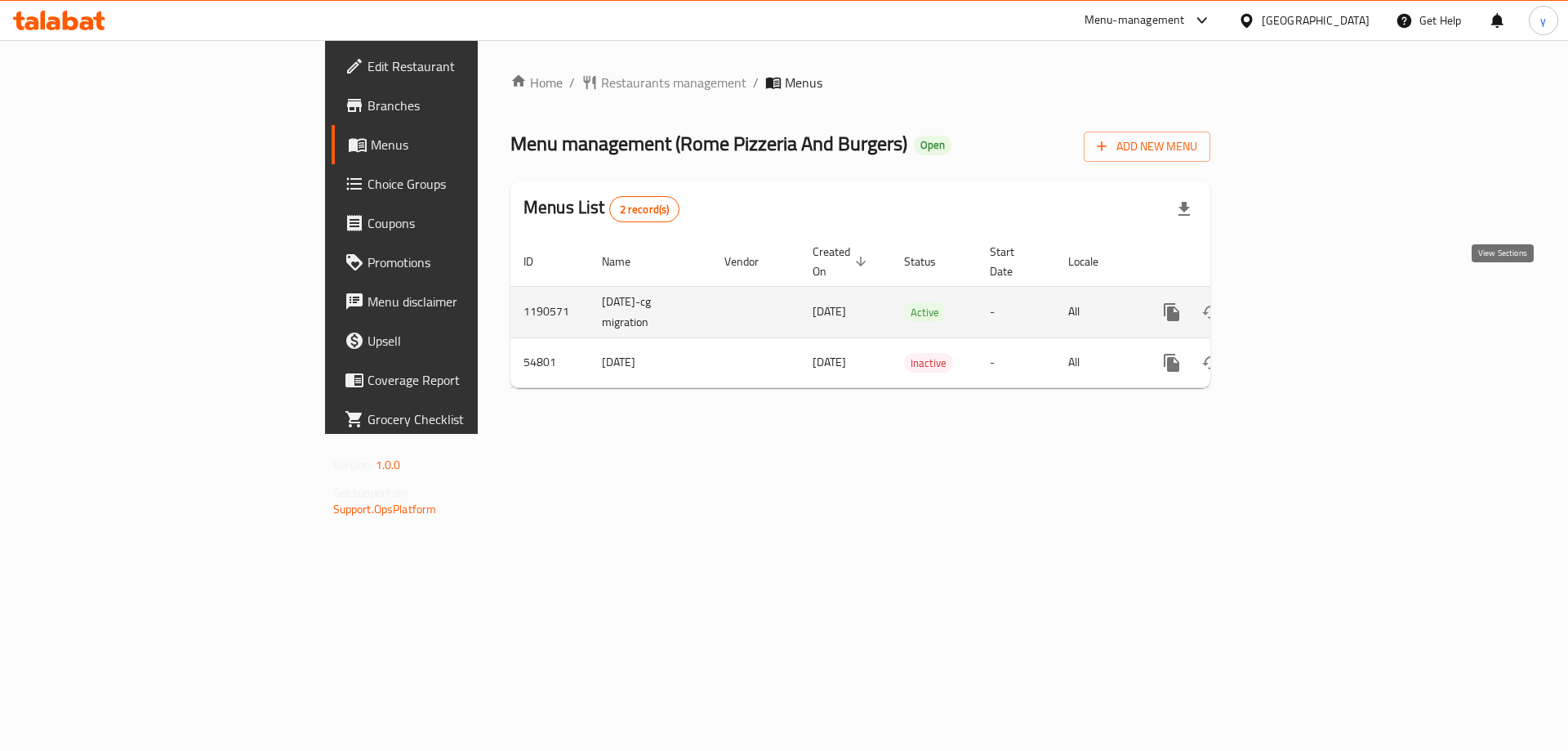
click at [1300, 302] on icon "enhanced table" at bounding box center [1289, 312] width 20 height 20
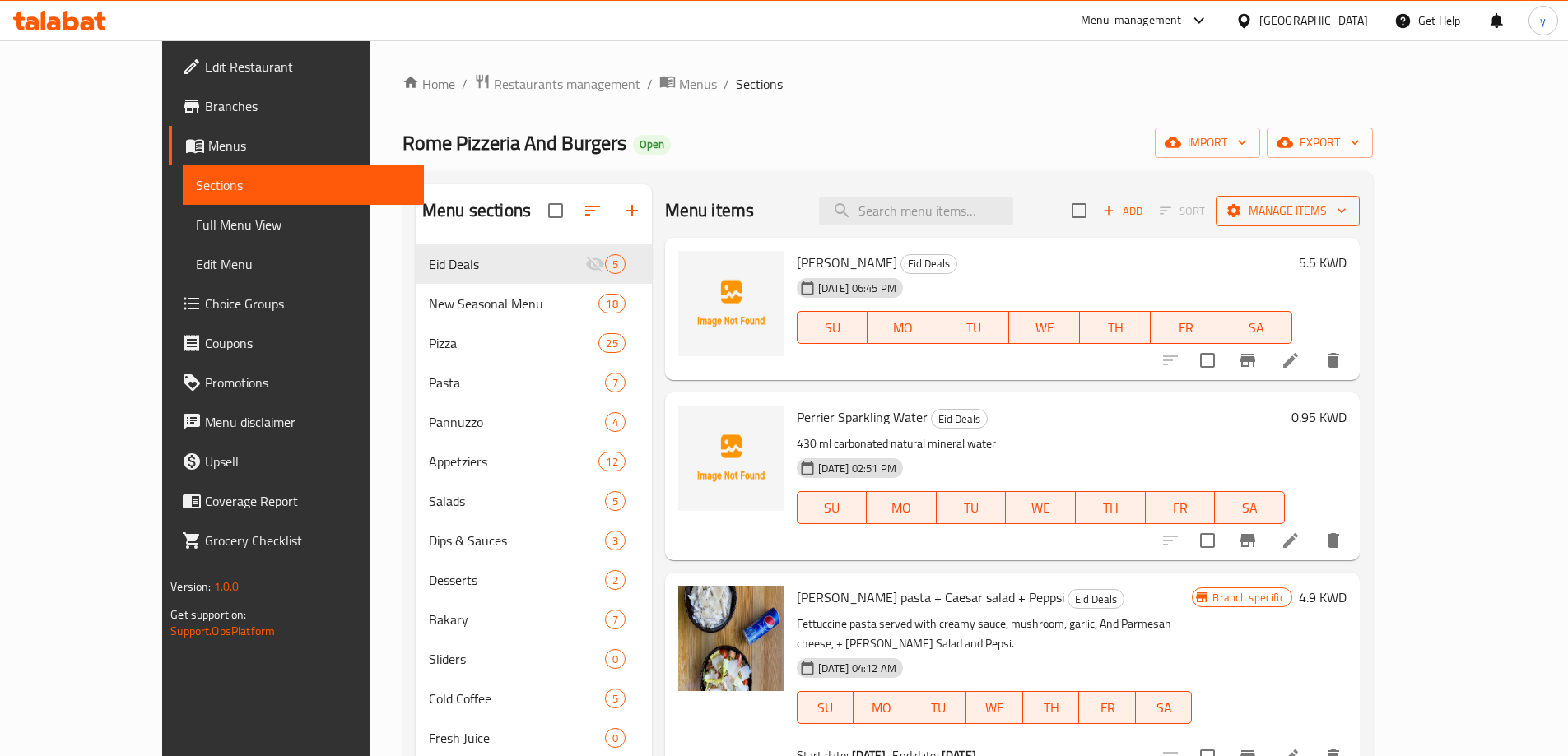
click at [1347, 209] on span "Manage items" at bounding box center [1288, 211] width 117 height 21
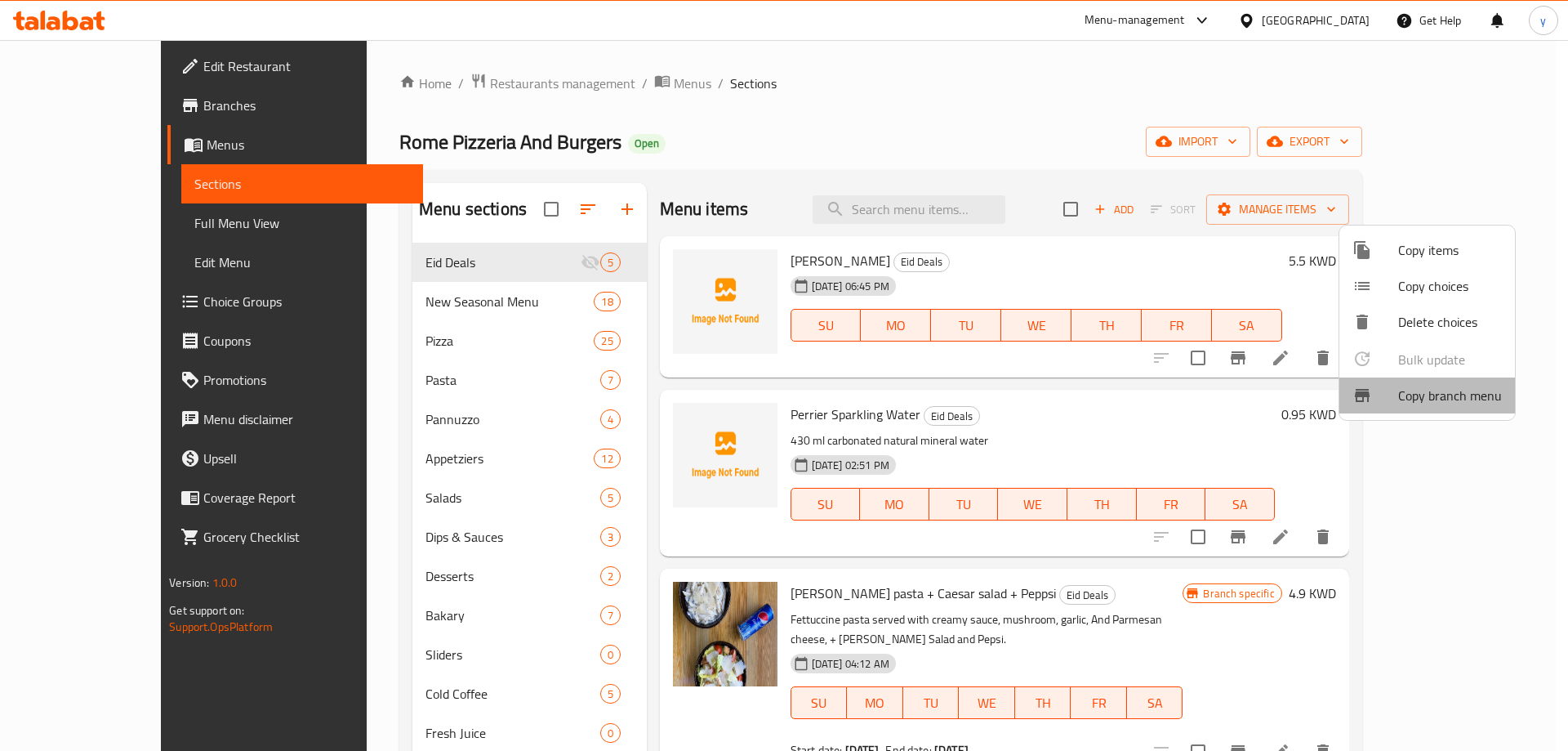
click at [1429, 404] on span "Copy branch menu" at bounding box center [1449, 395] width 103 height 20
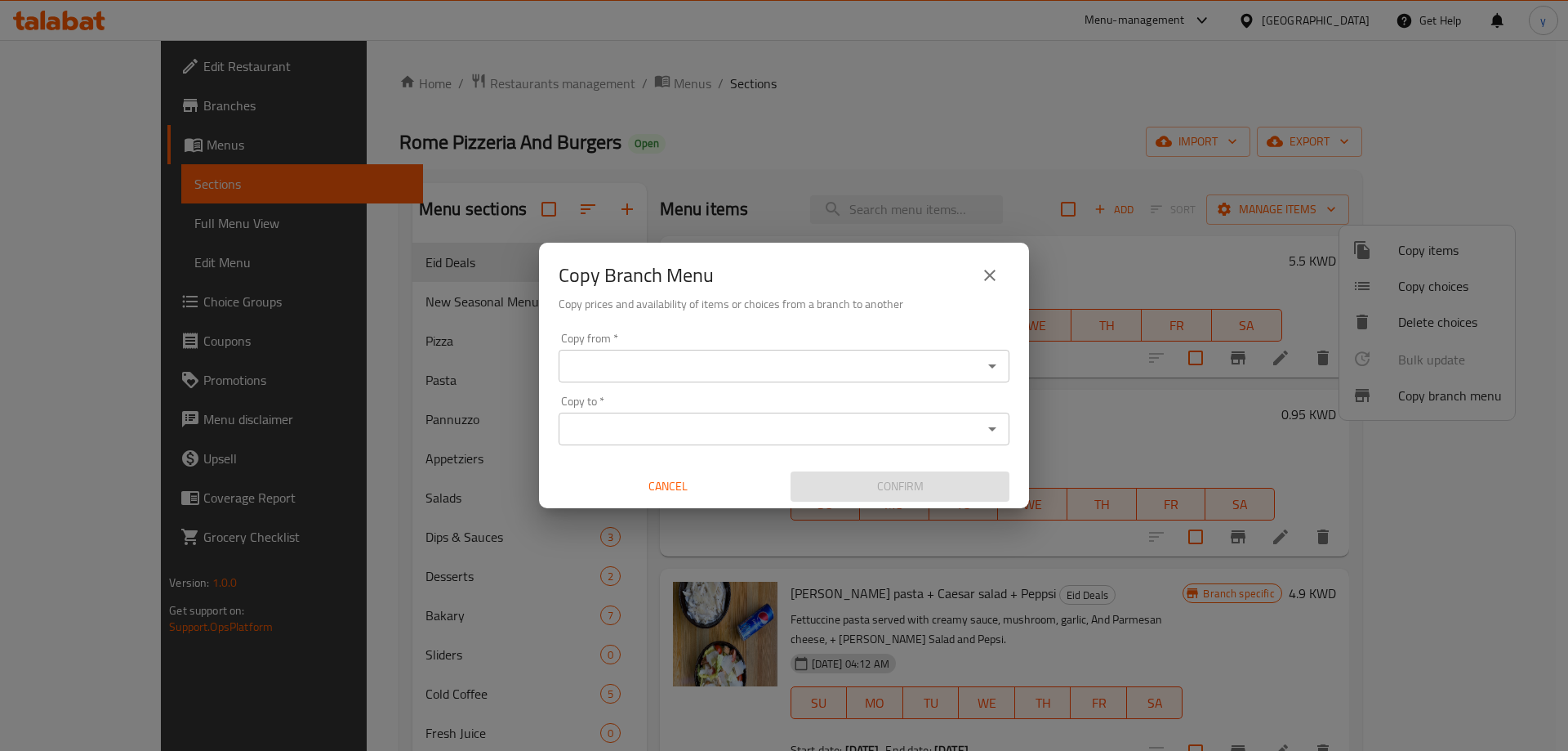
click at [765, 376] on input "Copy from   *" at bounding box center [771, 366] width 414 height 23
click at [620, 362] on input "Copy from   *" at bounding box center [771, 366] width 414 height 23
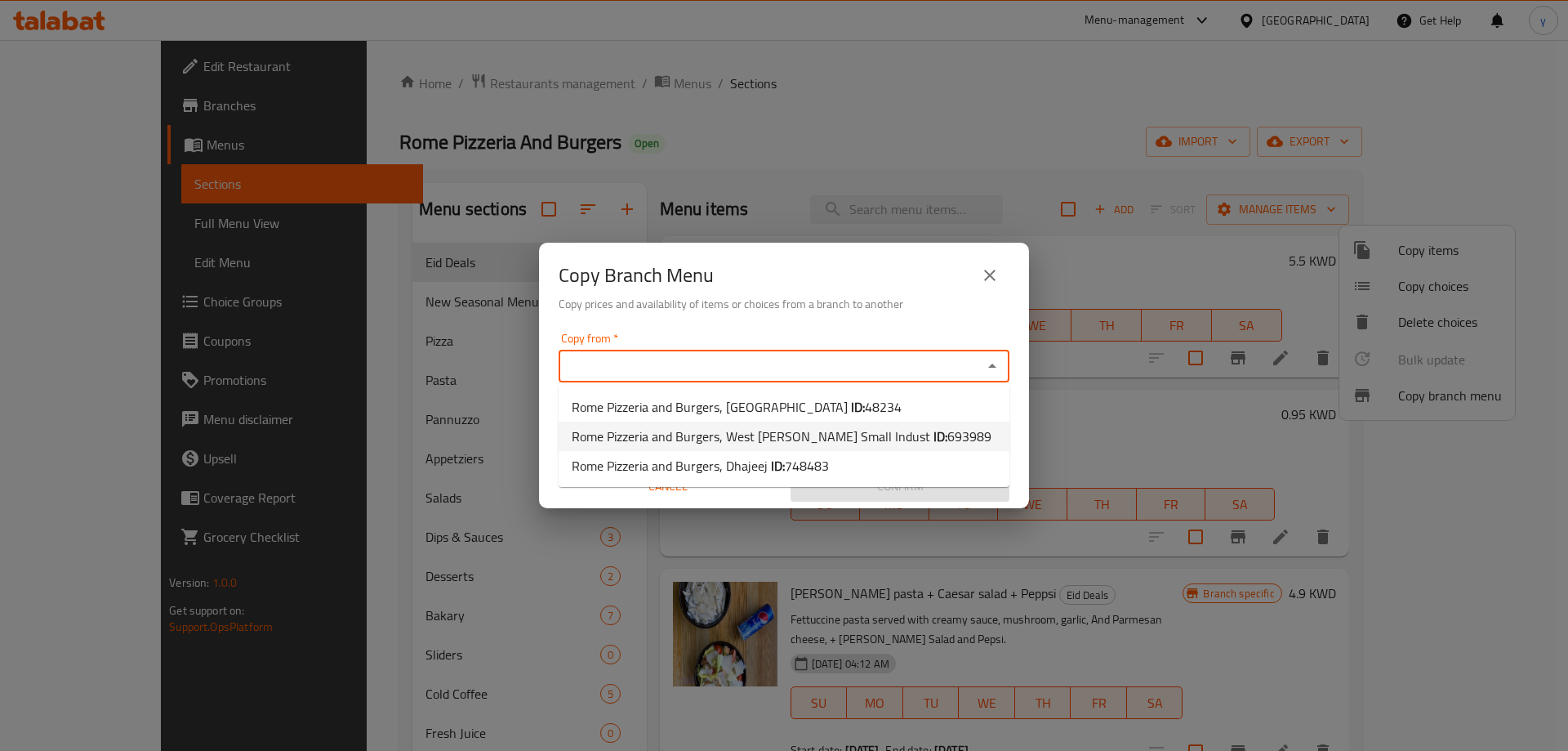
click at [647, 439] on span "Rome Pizzeria and Burgers, West Abu Fetera Small Indust ID: 693989" at bounding box center [781, 436] width 420 height 20
type input "Rome Pizzeria and Burgers, West Abu Fetera Small Indust"
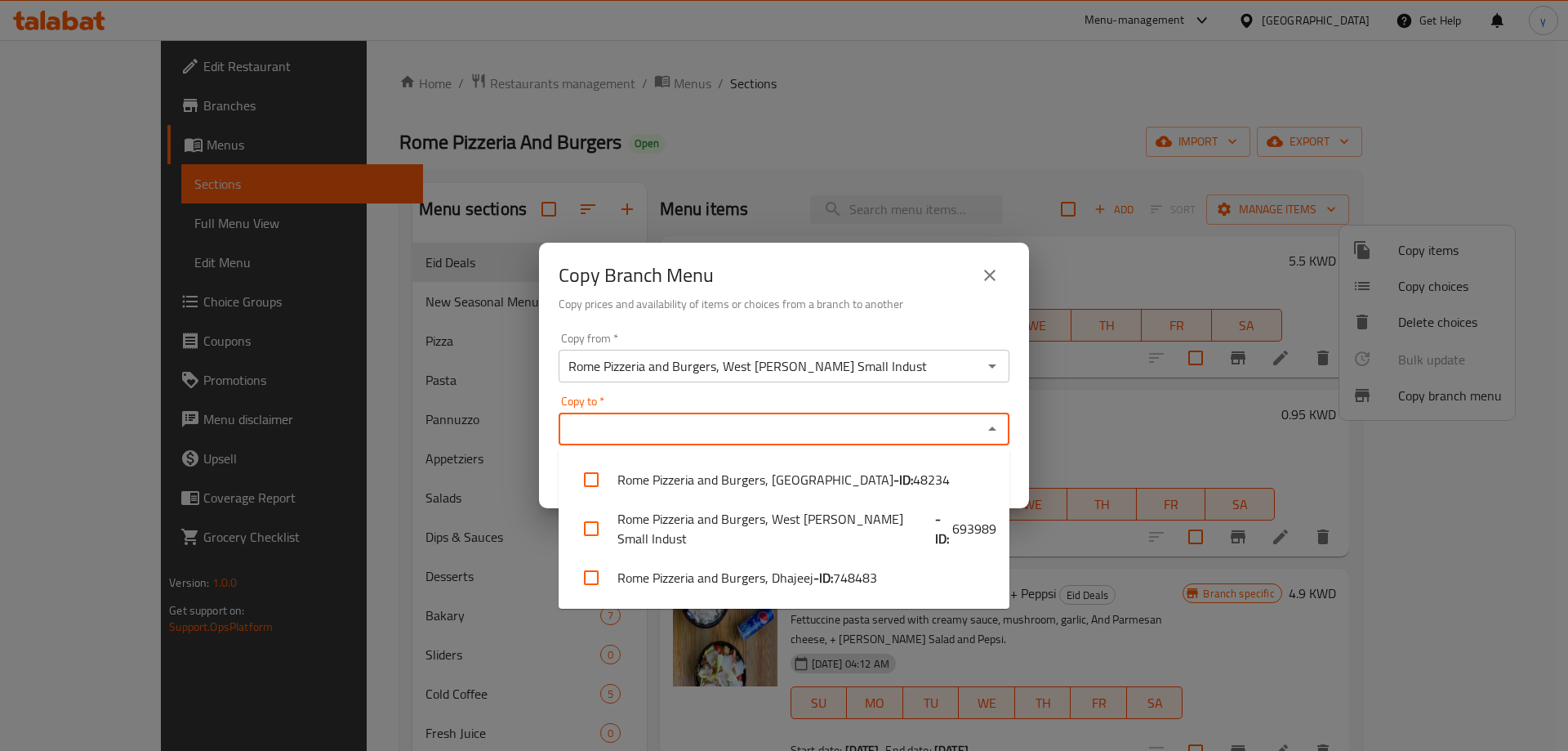
click at [647, 439] on input "Copy to   *" at bounding box center [771, 429] width 414 height 23
click at [685, 582] on li "Rome Pizzeria and Burgers, Dhajeej - ID: 748483" at bounding box center [784, 577] width 451 height 49
checkbox input "true"
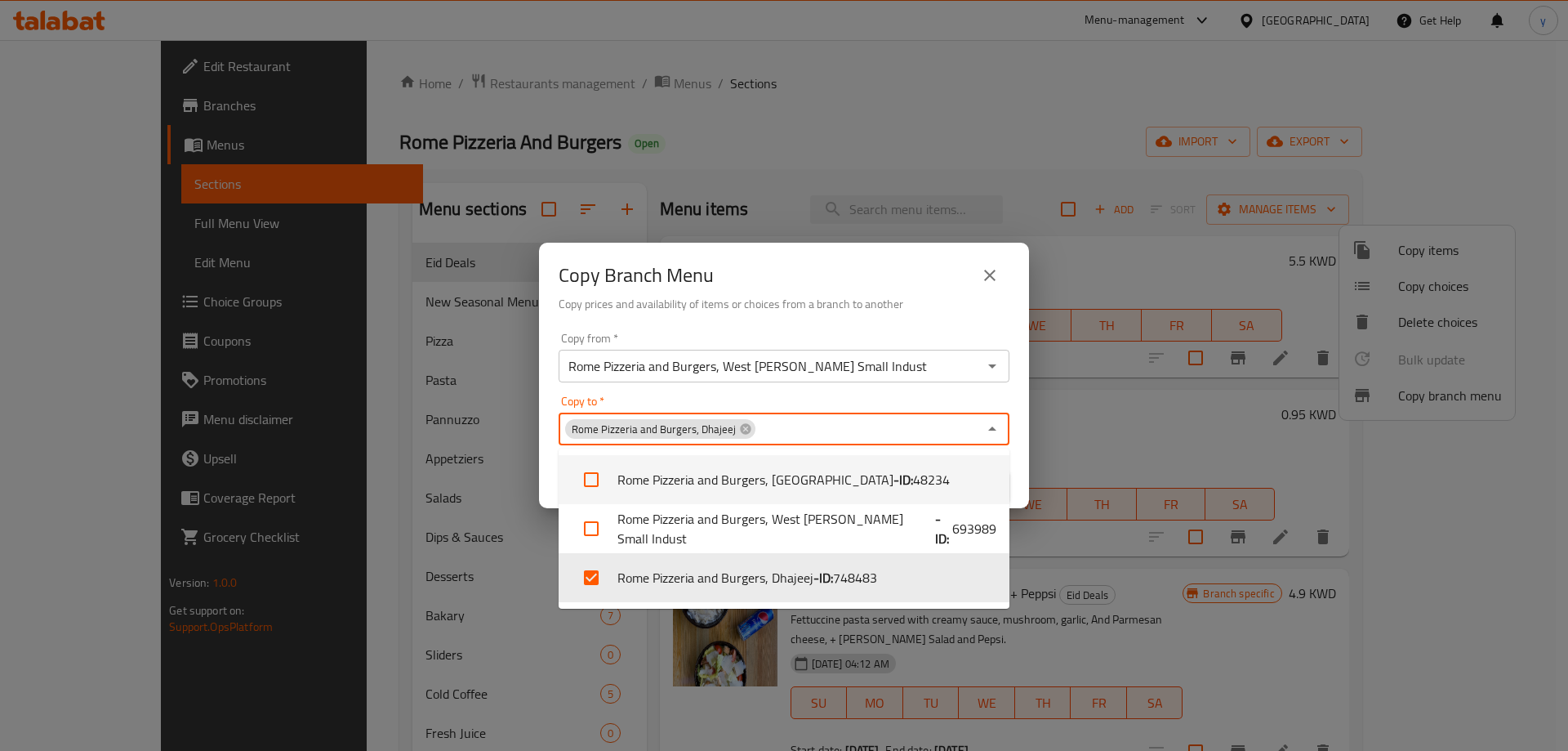
click at [993, 390] on div "Copy from   * Rome Pizzeria and Burgers, West Abu Fetera Small Indust Copy from…" at bounding box center [784, 417] width 490 height 183
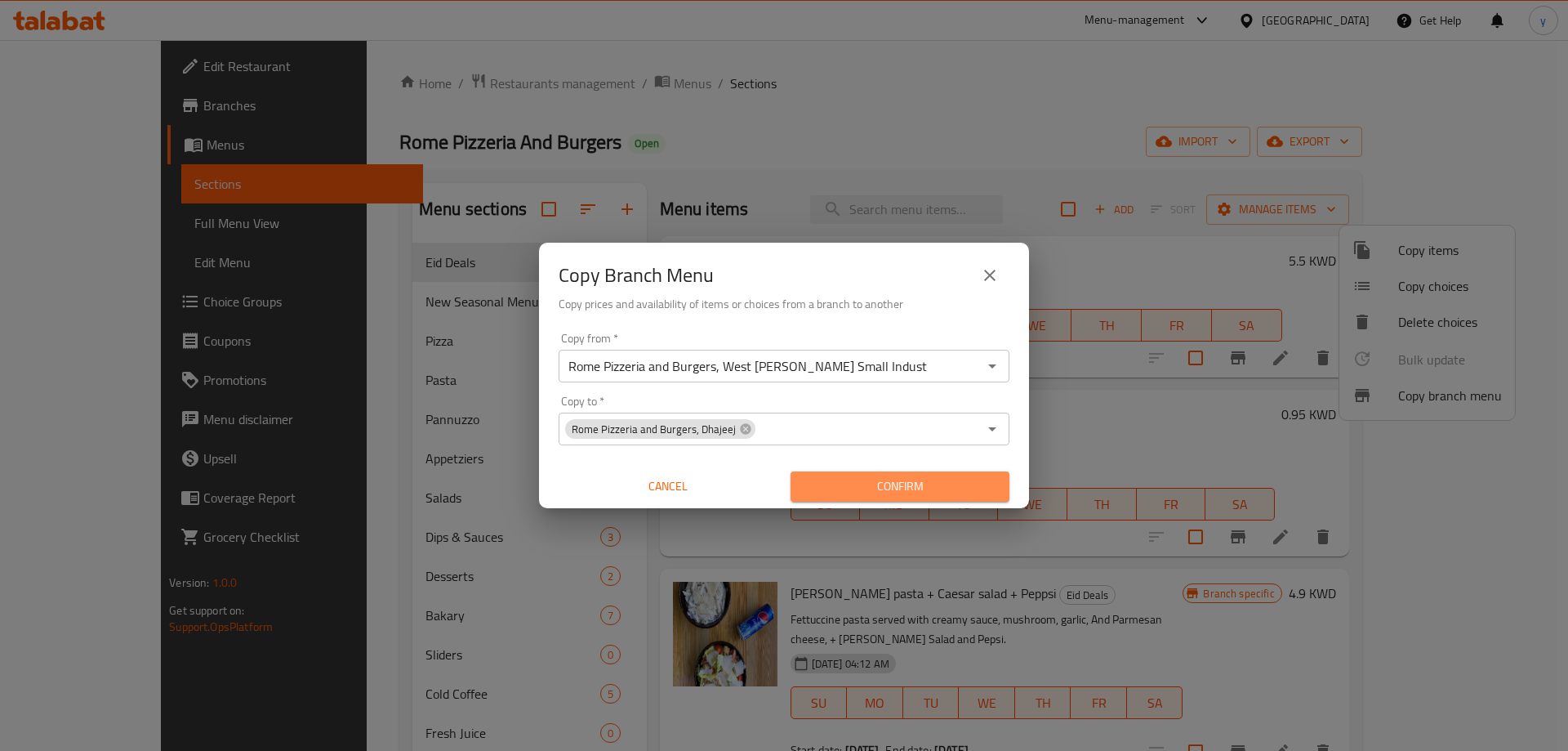
click at [937, 483] on span "Confirm" at bounding box center [900, 487] width 193 height 21
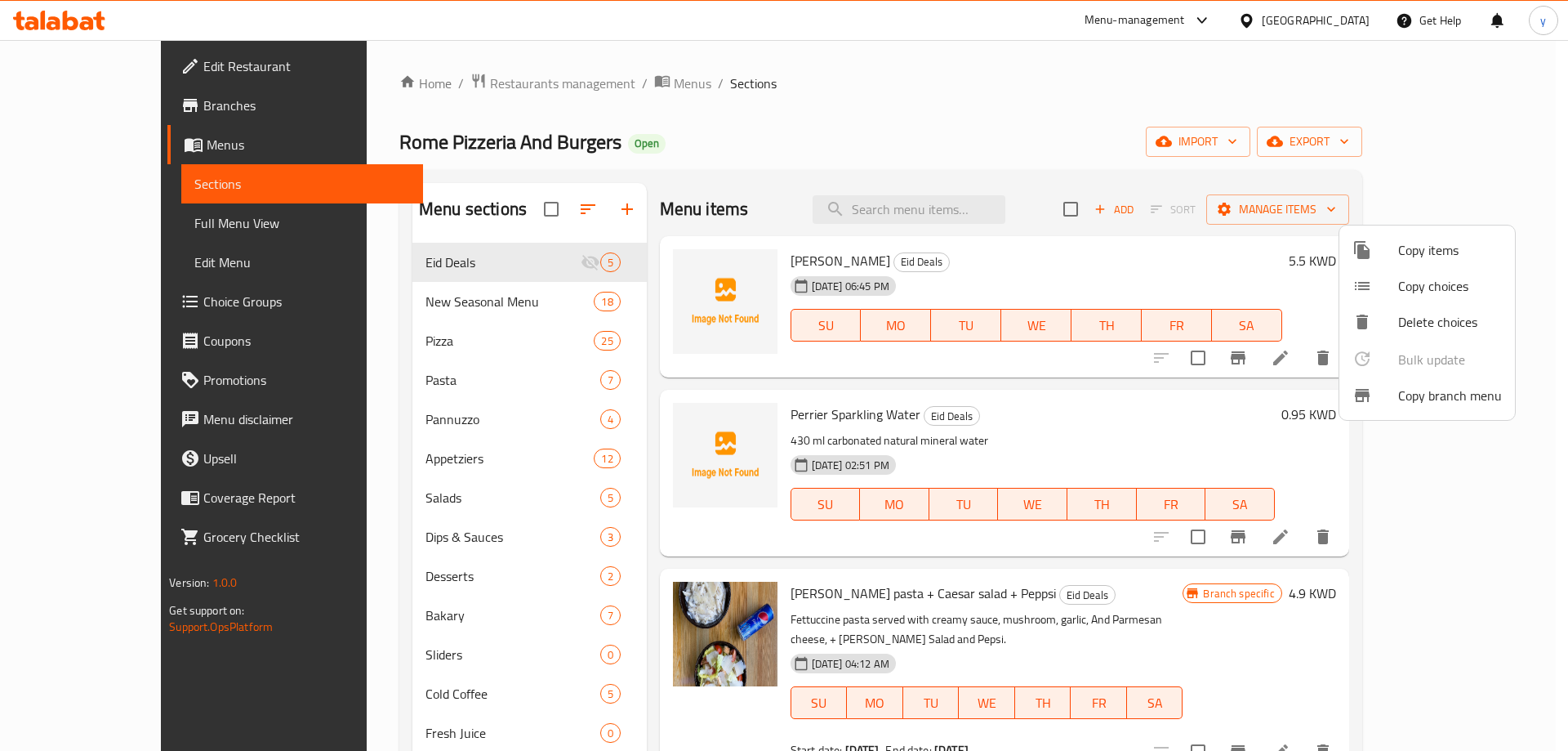
click at [140, 104] on div at bounding box center [784, 376] width 1568 height 751
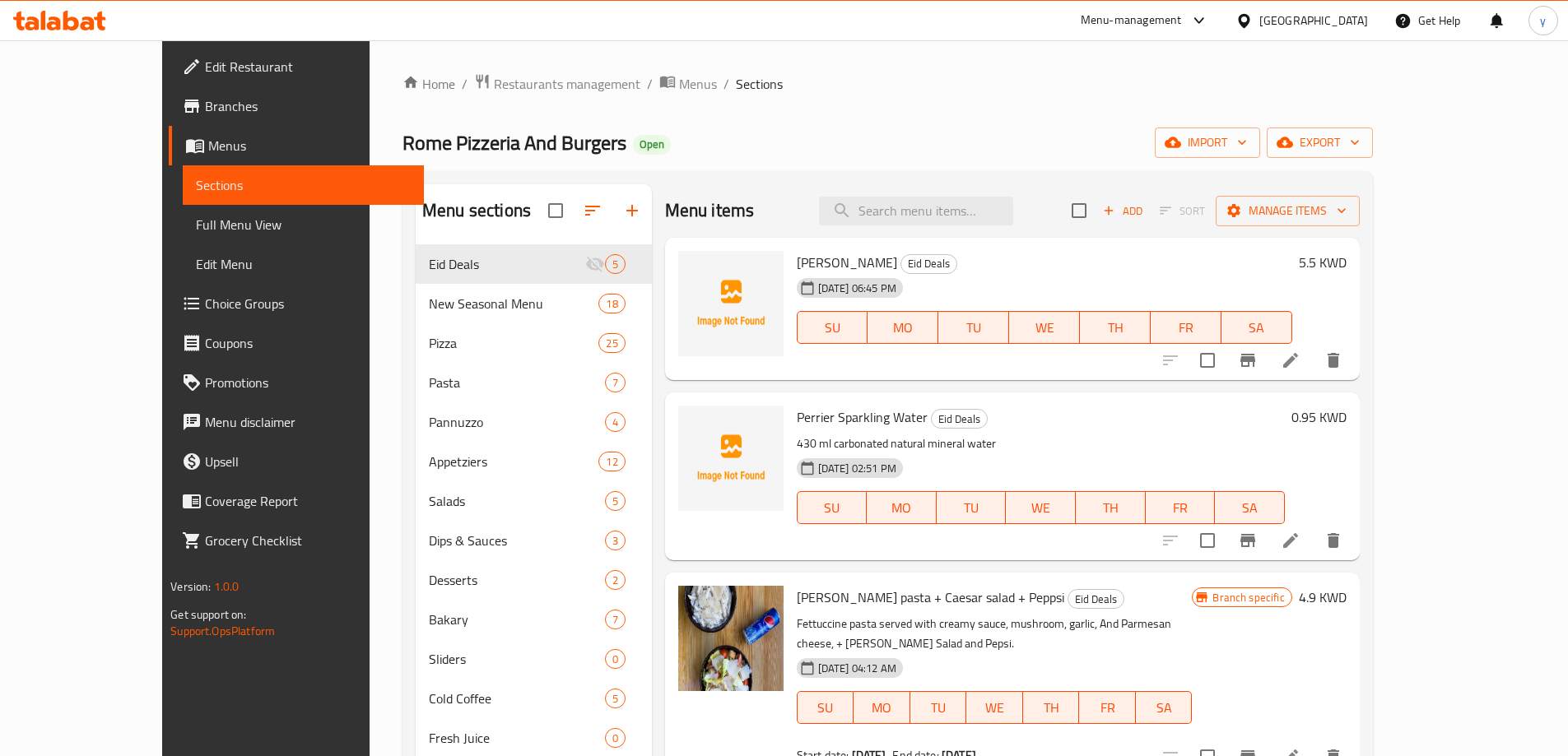
click at [205, 105] on span "Branches" at bounding box center [307, 106] width 206 height 20
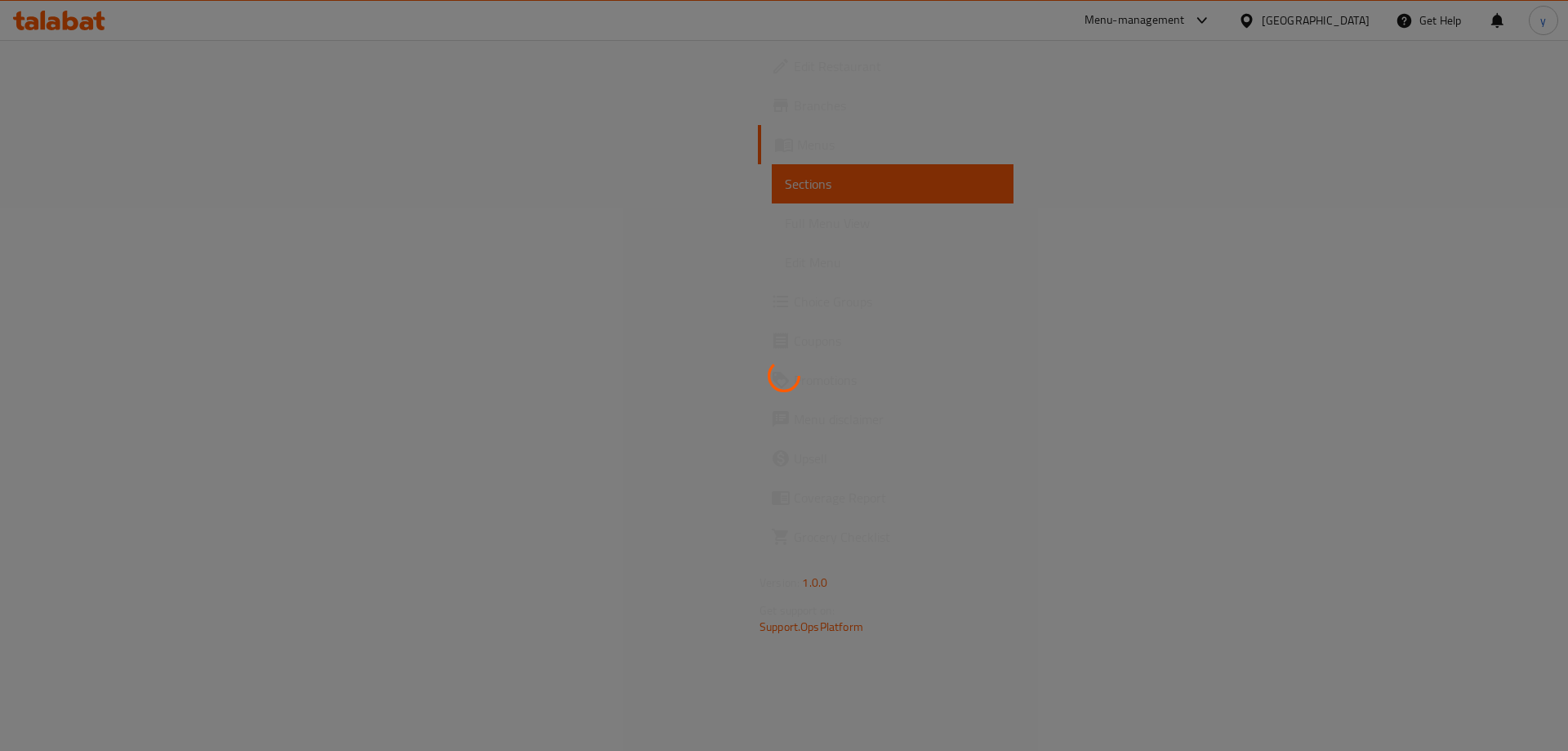
click at [665, 328] on div at bounding box center [784, 376] width 1568 height 751
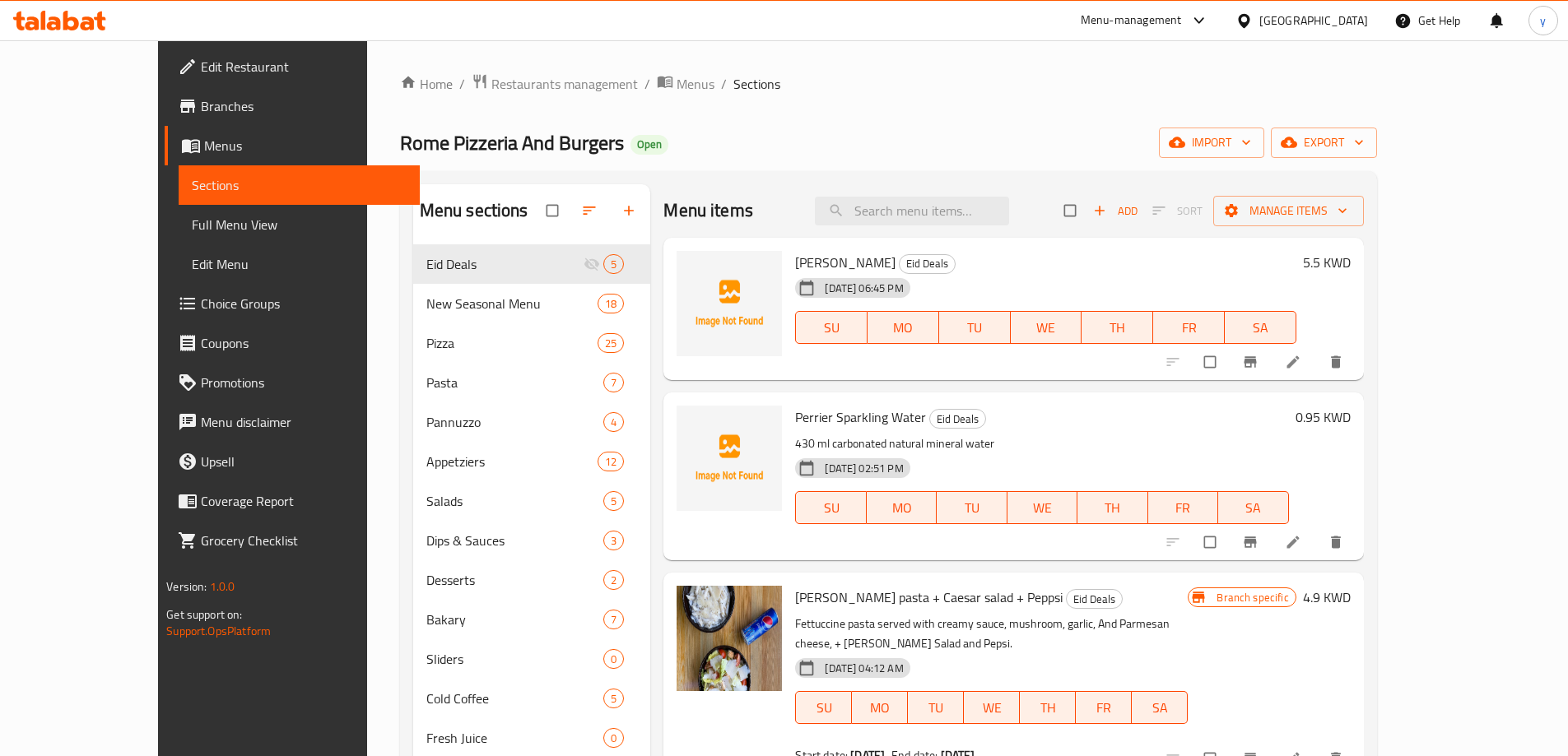
click at [200, 100] on span "Branches" at bounding box center [303, 106] width 206 height 20
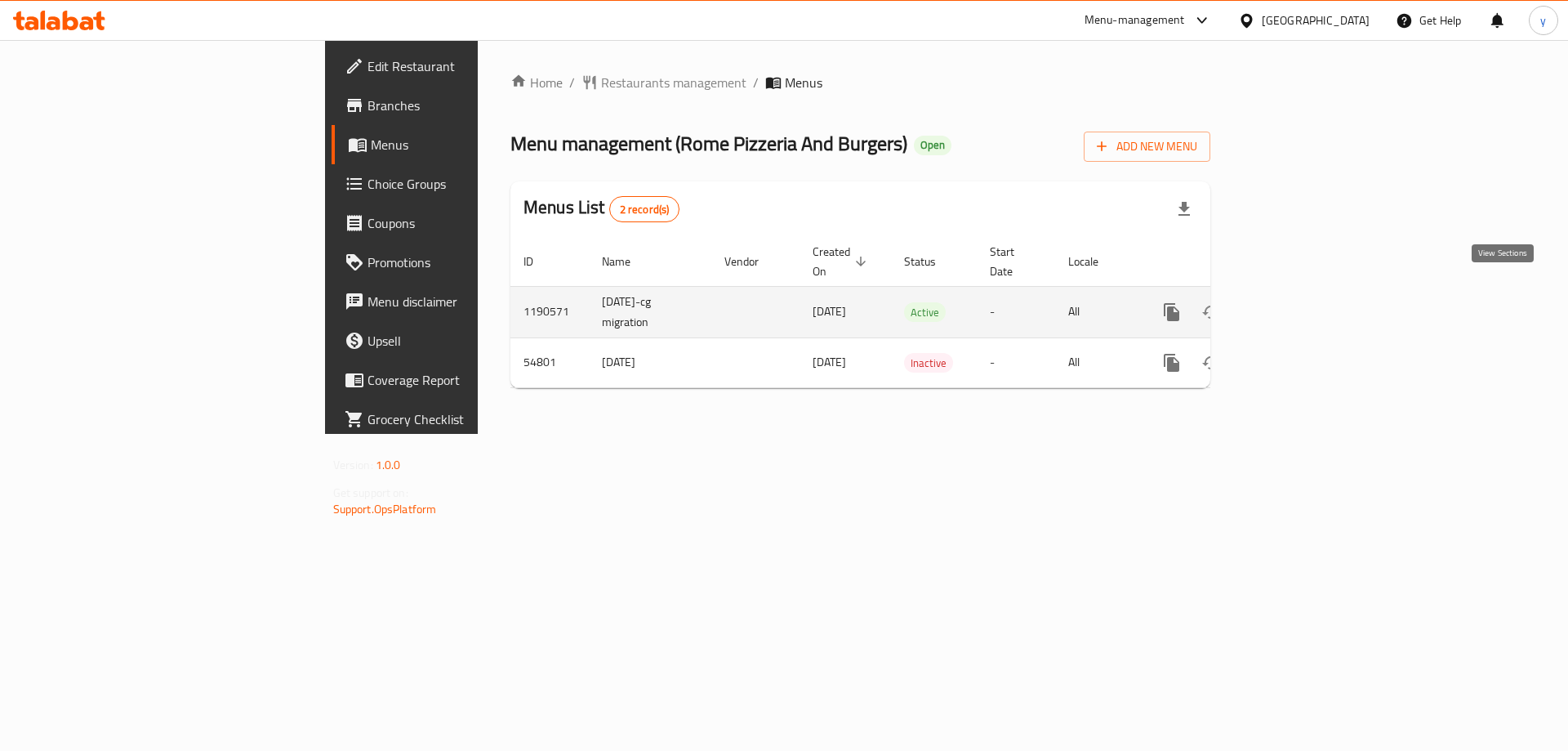
click at [1297, 305] on icon "enhanced table" at bounding box center [1289, 312] width 15 height 15
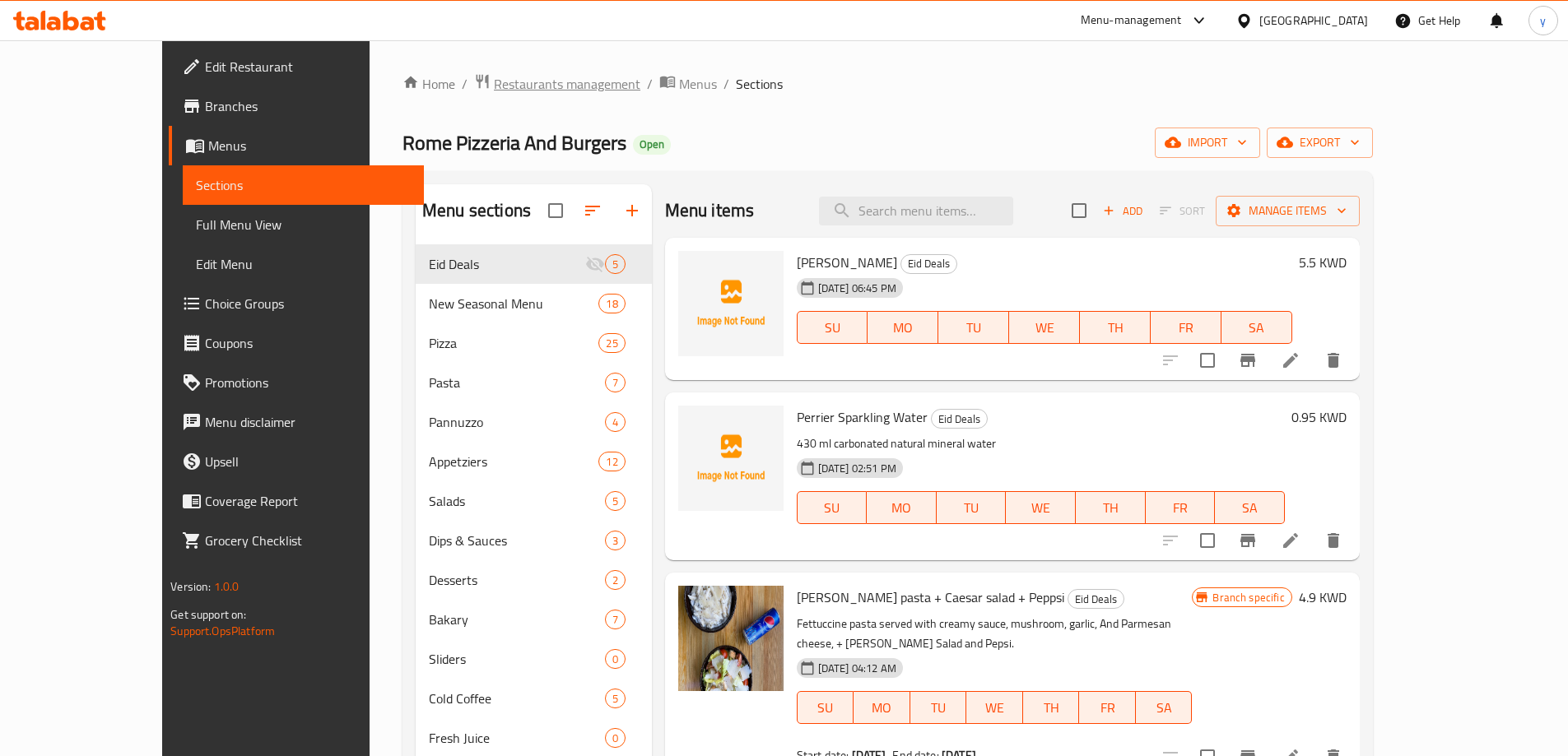
click at [494, 84] on span "Restaurants management" at bounding box center [566, 84] width 146 height 20
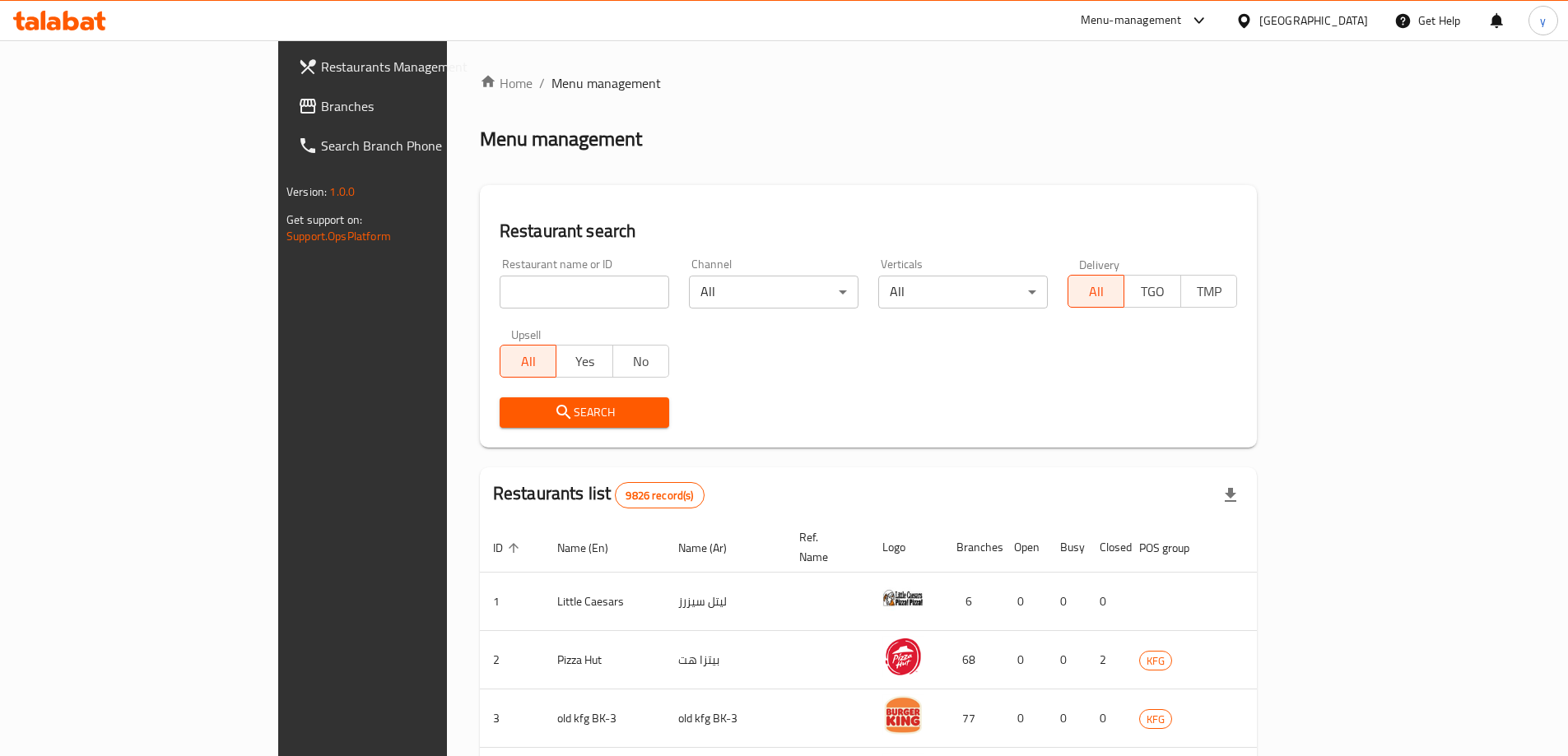
click at [1346, 27] on div "[GEOGRAPHIC_DATA]" at bounding box center [1313, 20] width 109 height 18
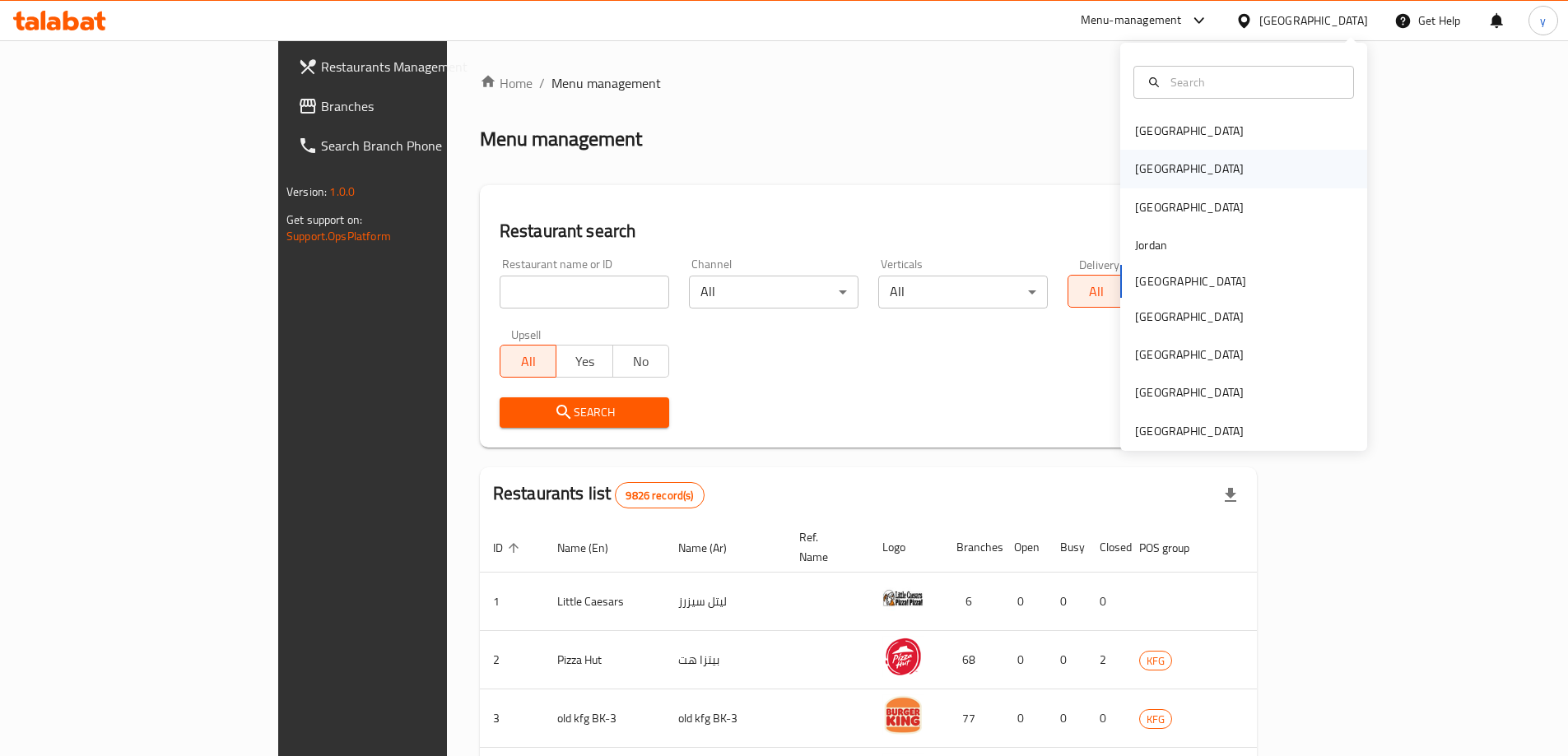
click at [1208, 175] on div "[GEOGRAPHIC_DATA]" at bounding box center [1243, 168] width 247 height 38
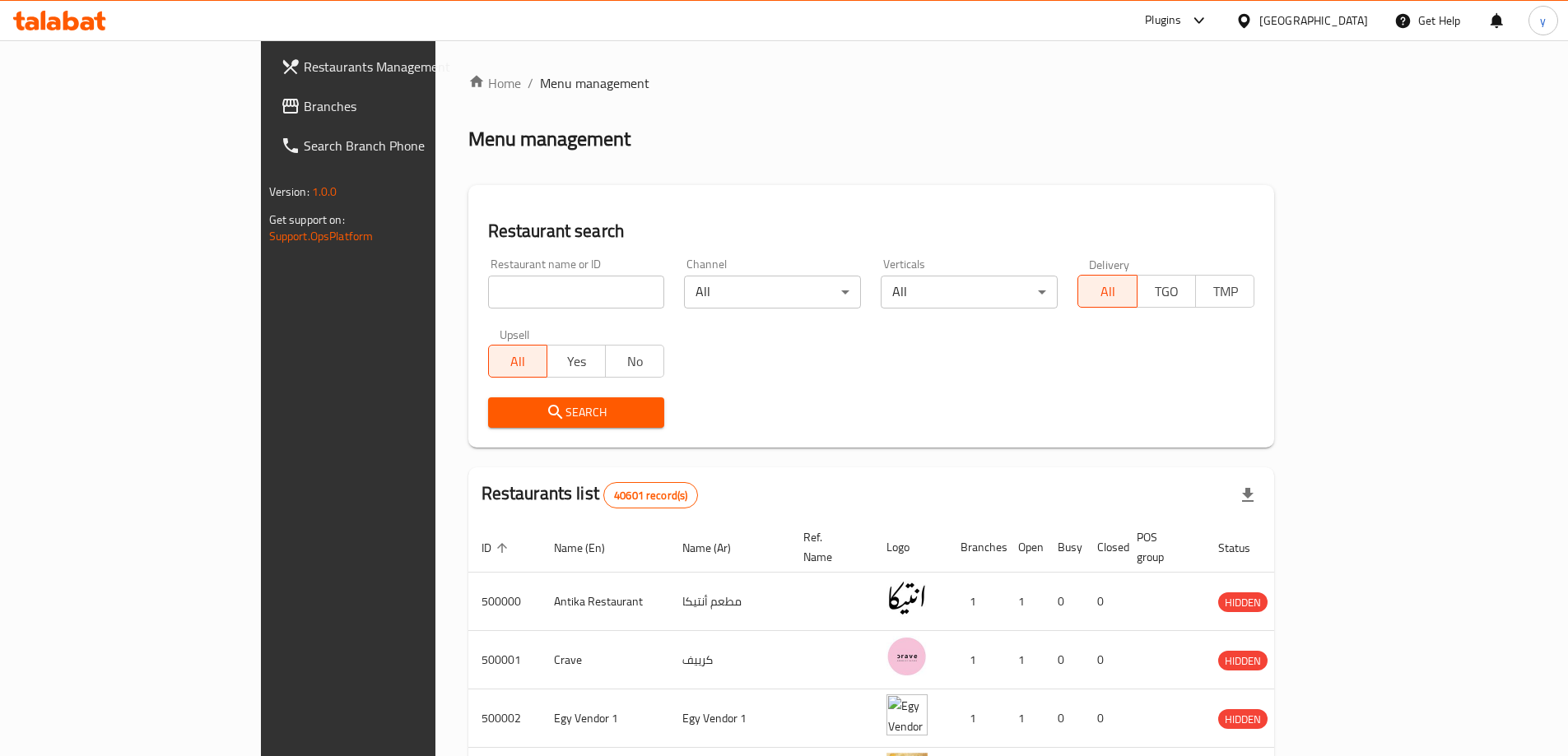
click at [1353, 21] on div "[GEOGRAPHIC_DATA]" at bounding box center [1313, 20] width 109 height 18
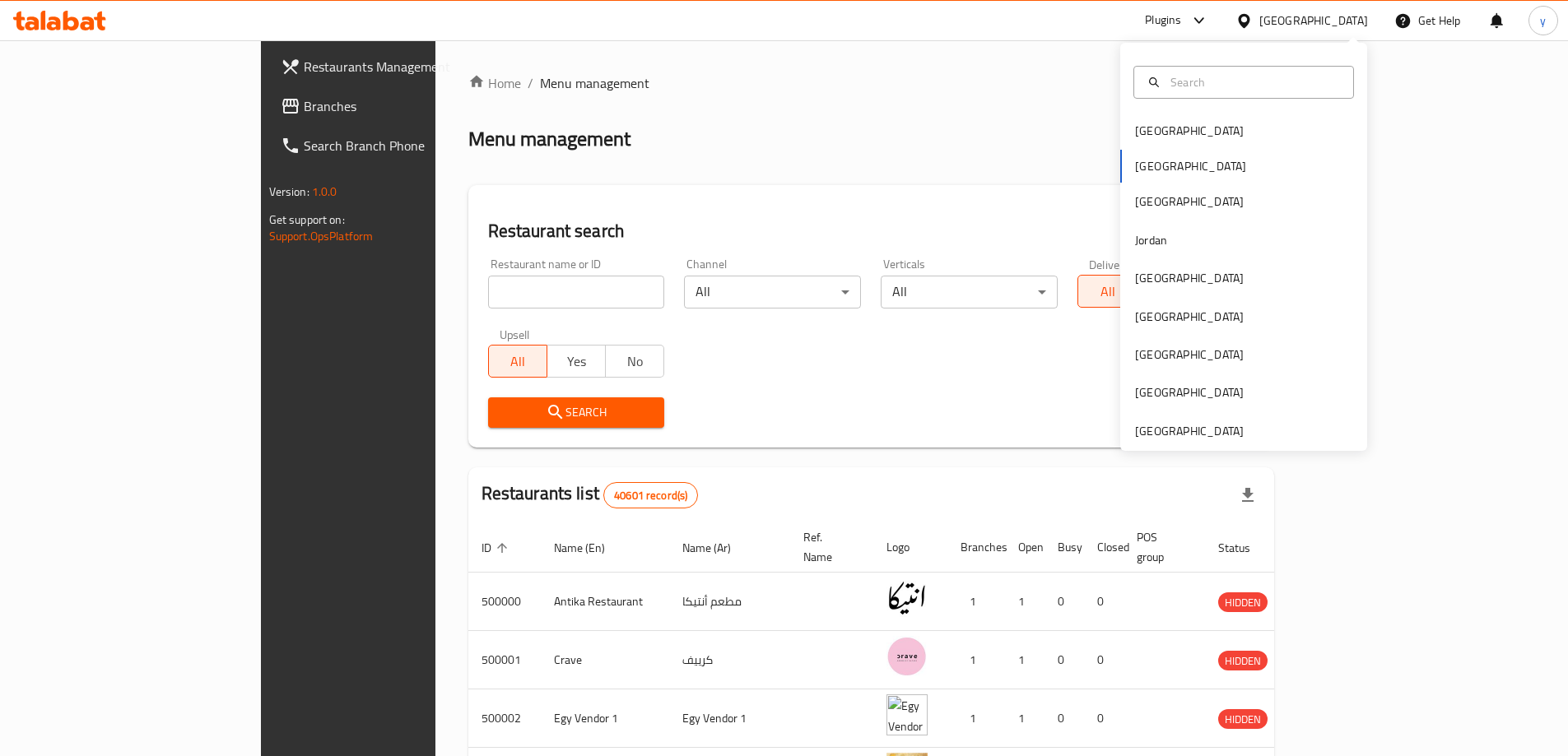
click at [827, 69] on div "Home / Menu management Menu management Restaurant search Restaurant name or ID …" at bounding box center [871, 629] width 872 height 1179
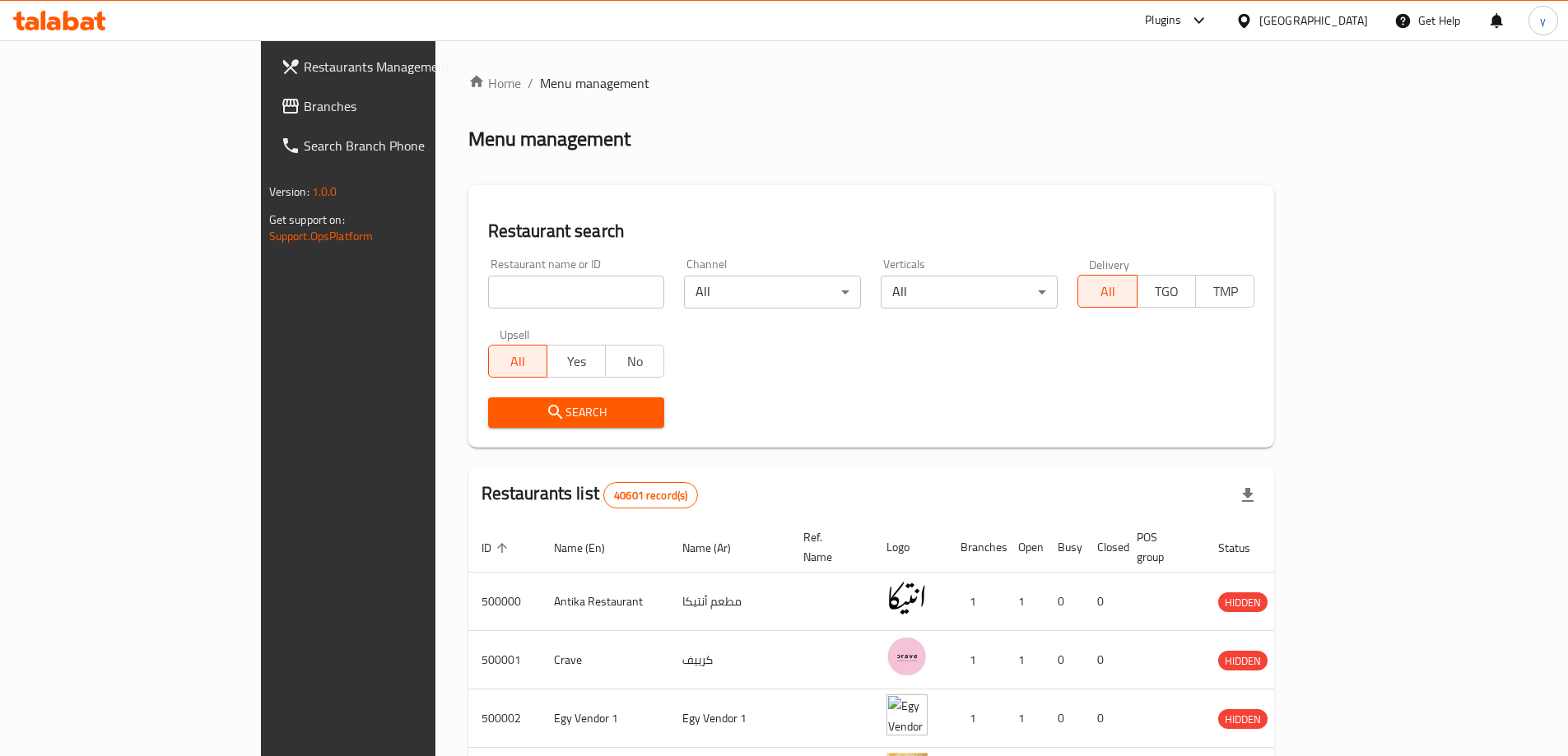
click at [304, 105] on span "Branches" at bounding box center [406, 106] width 206 height 20
